Goal: Task Accomplishment & Management: Manage account settings

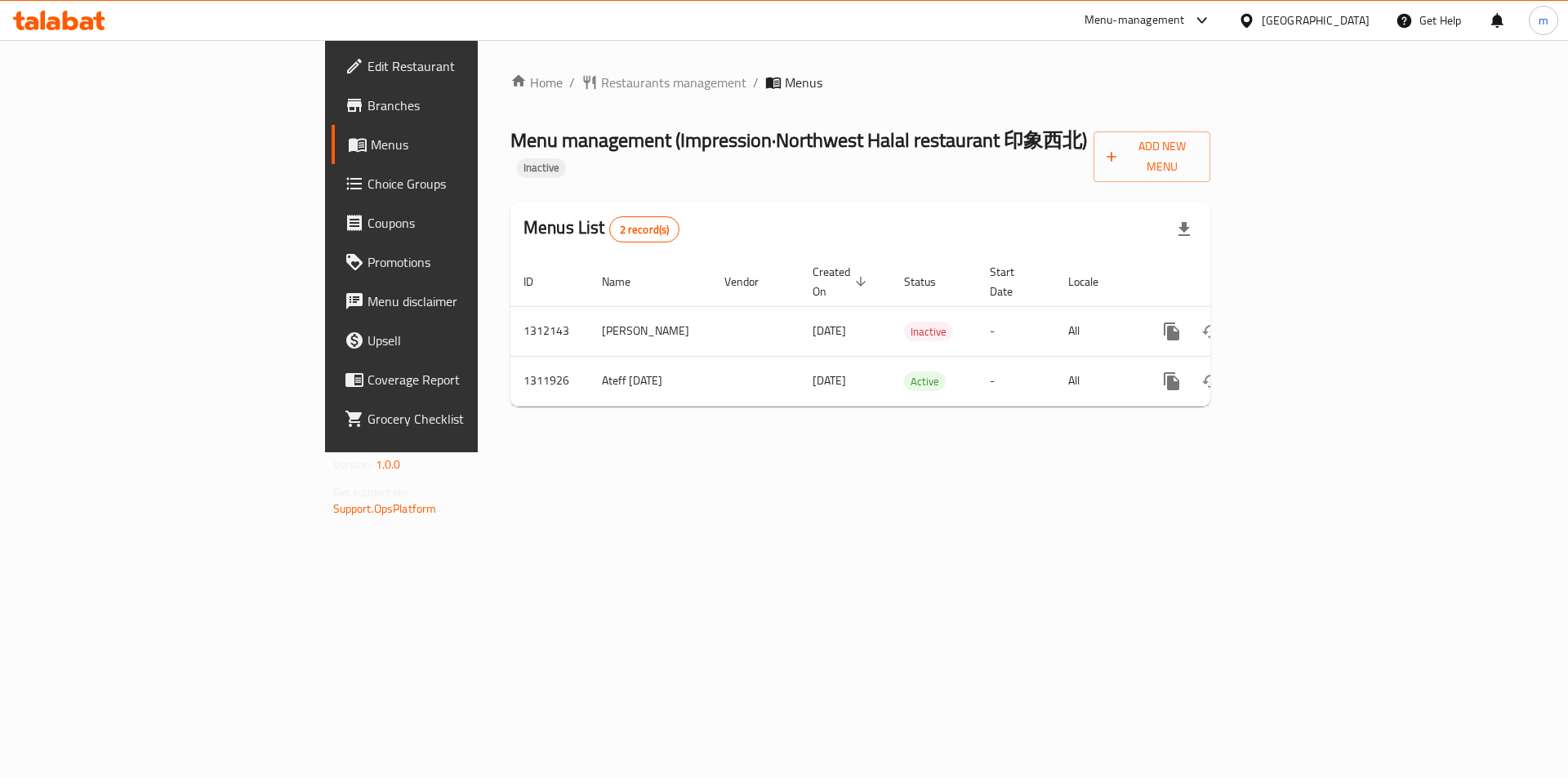
click at [72, 10] on div at bounding box center [59, 20] width 118 height 33
click at [73, 16] on icon at bounding box center [59, 21] width 93 height 20
click at [511, 89] on link "Home" at bounding box center [536, 83] width 52 height 20
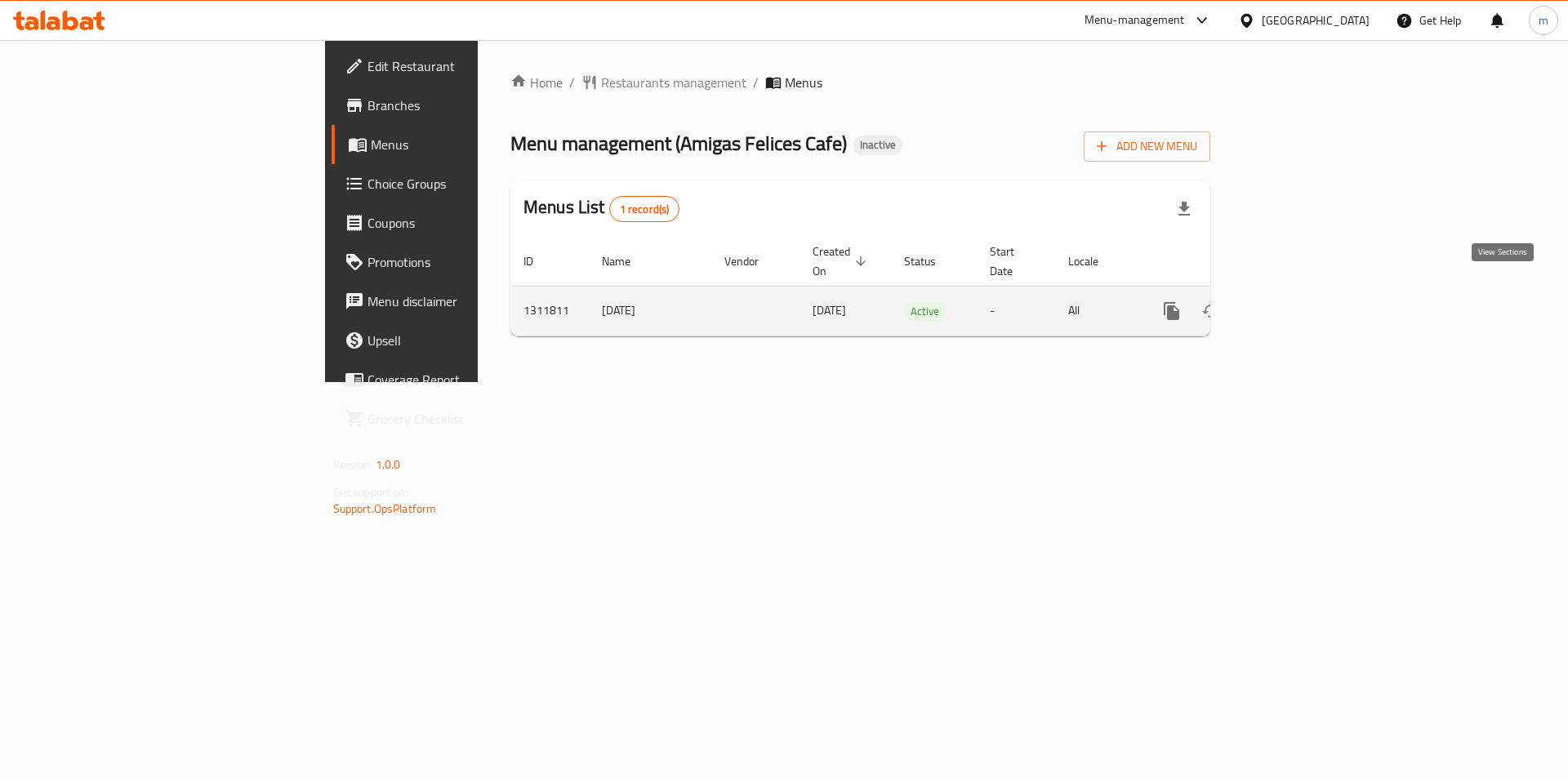
click at [1300, 302] on icon "enhanced table" at bounding box center [1290, 312] width 20 height 20
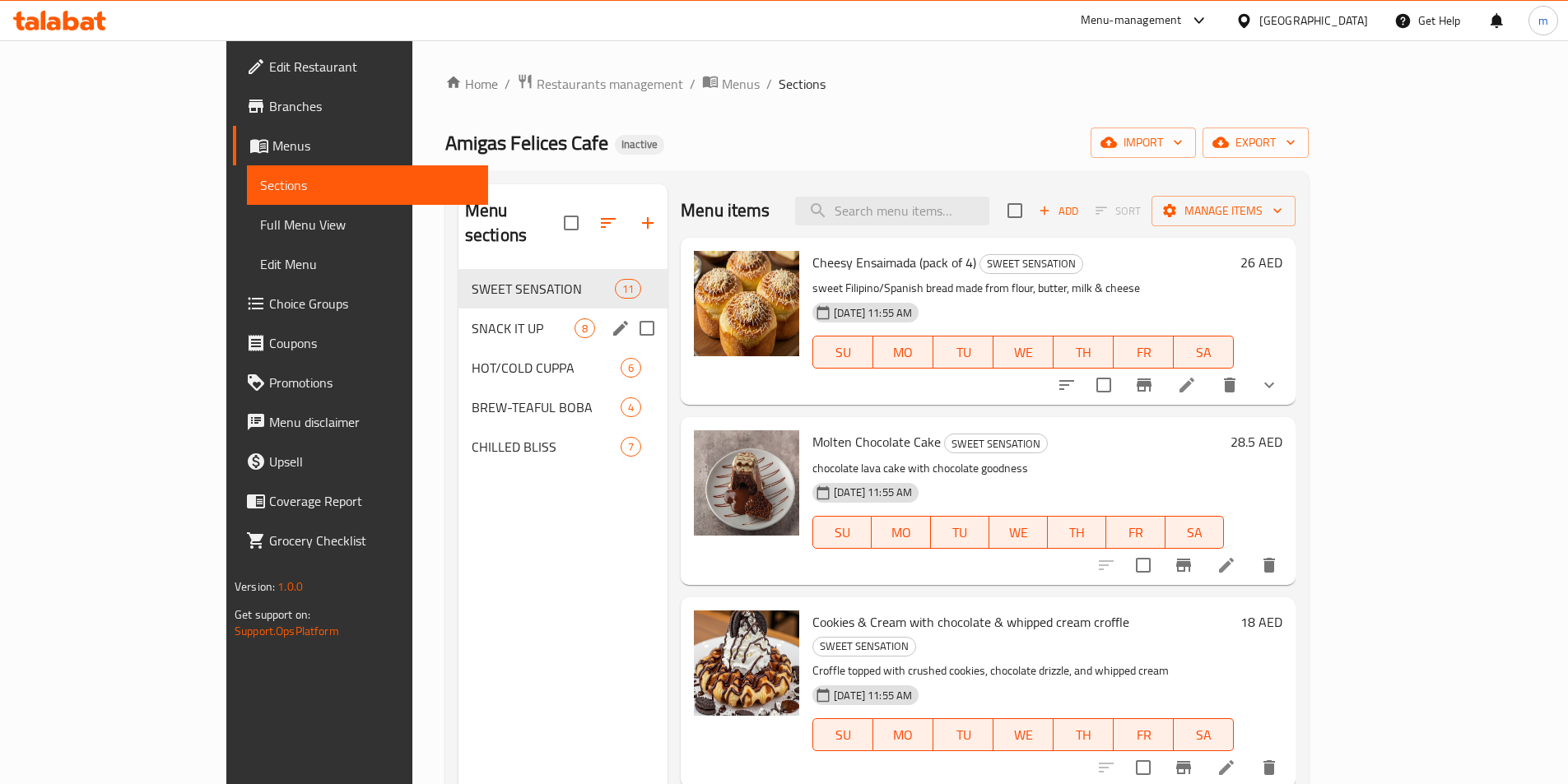
click at [472, 319] on span "SNACK IT UP" at bounding box center [524, 329] width 103 height 20
